Goal: Transaction & Acquisition: Purchase product/service

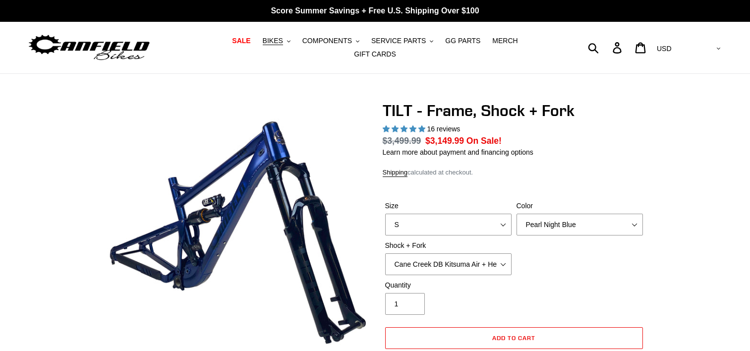
select select "highest-rating"
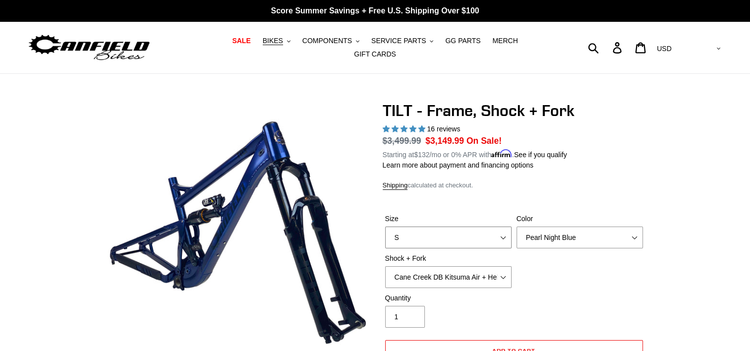
click at [406, 230] on select "S M L XL" at bounding box center [448, 238] width 126 height 22
select select "M"
click at [385, 227] on select "S M L XL" at bounding box center [448, 238] width 126 height 22
click at [468, 274] on select "Cane Creek DB Kitsuma Air + Helm MKII 140mm Cane Creek DB Kitsuma Air + Fox 36 …" at bounding box center [448, 277] width 126 height 22
click at [385, 266] on select "Cane Creek DB Kitsuma Air + Helm MKII 140mm Cane Creek DB Kitsuma Air + Fox 36 …" at bounding box center [448, 277] width 126 height 22
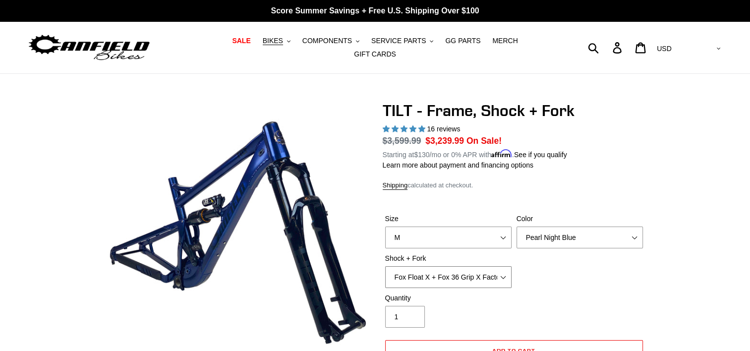
select select "Cane Creek DB Kitsuma Air + Fox 36 SL Factory Grip X 140mm"
click at [467, 161] on link "Learn more about payment and financing options" at bounding box center [458, 165] width 151 height 8
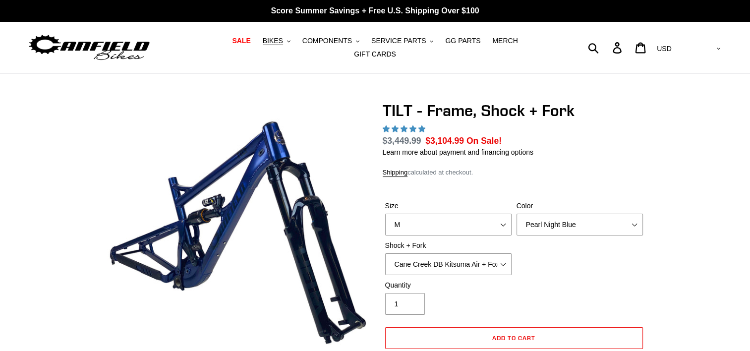
select select "highest-rating"
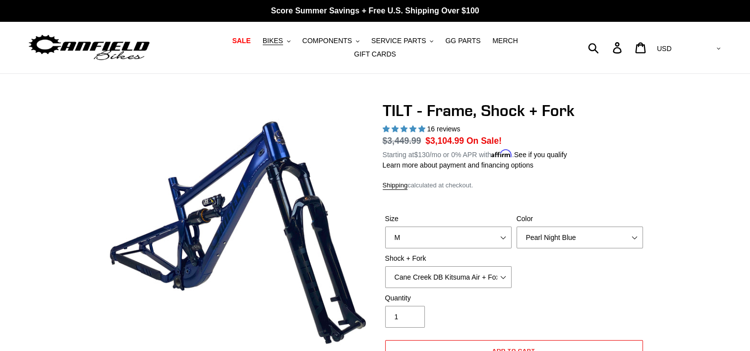
click at [452, 108] on h1 "TILT - Frame, Shock + Fork" at bounding box center [514, 110] width 263 height 19
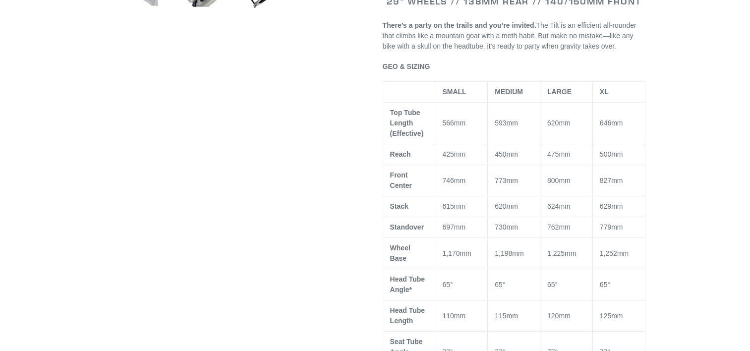
scroll to position [555, 0]
